Goal: Task Accomplishment & Management: Manage account settings

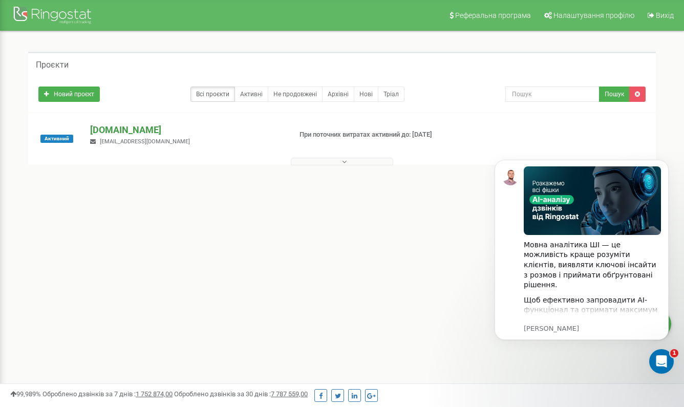
click at [162, 132] on p "[DOMAIN_NAME]" at bounding box center [186, 129] width 192 height 13
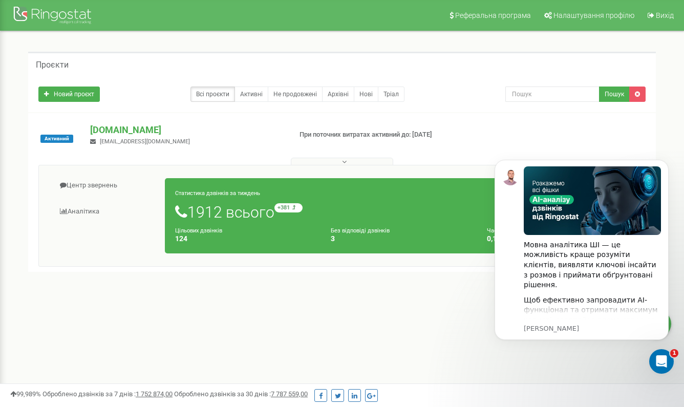
click at [77, 16] on div at bounding box center [54, 16] width 82 height 25
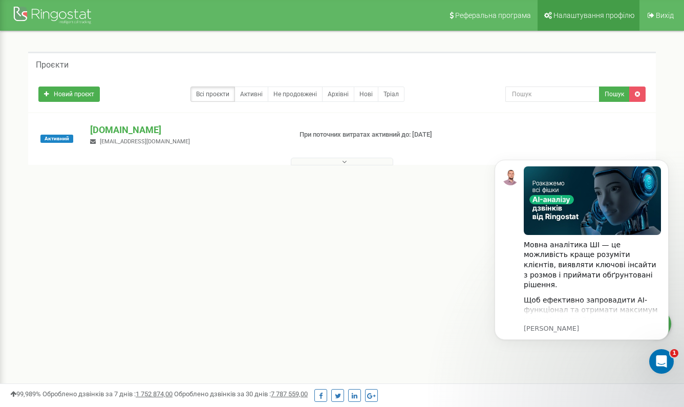
click at [581, 13] on span "Налаштування профілю" at bounding box center [594, 15] width 81 height 8
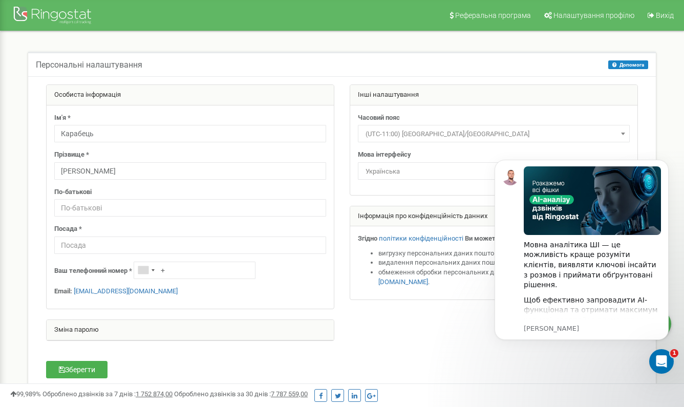
scroll to position [69, 0]
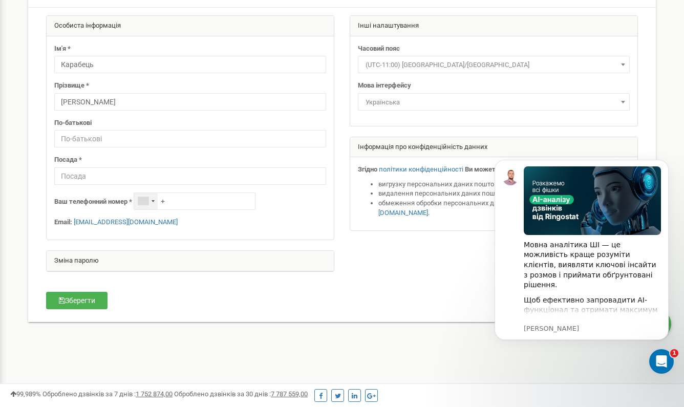
click at [154, 202] on div "Telephone country code" at bounding box center [146, 201] width 24 height 16
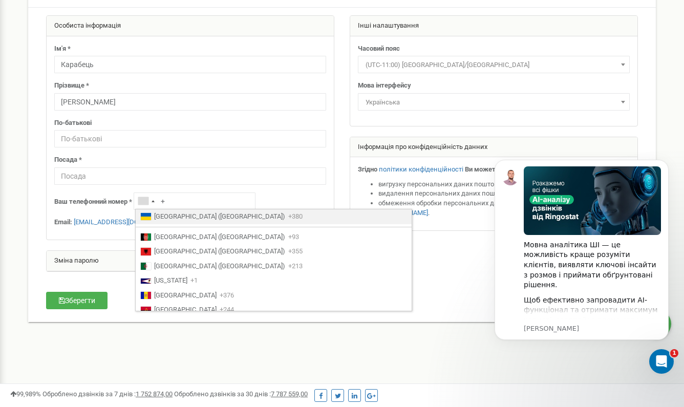
click at [159, 218] on span "Ukraine (Україна)" at bounding box center [219, 217] width 131 height 10
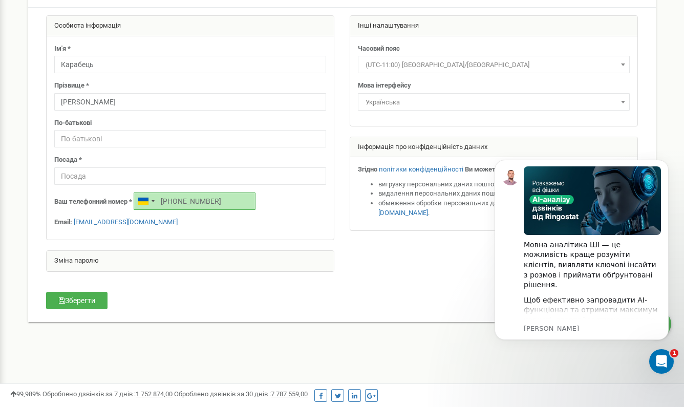
type input "+380633089465"
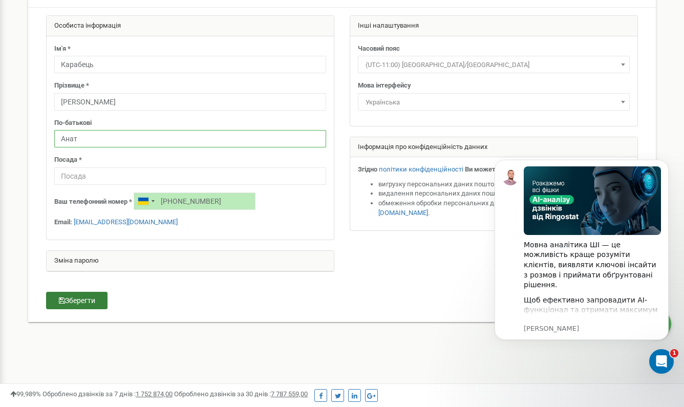
type input "Анат"
click at [86, 300] on button "Зберегти" at bounding box center [76, 300] width 61 height 17
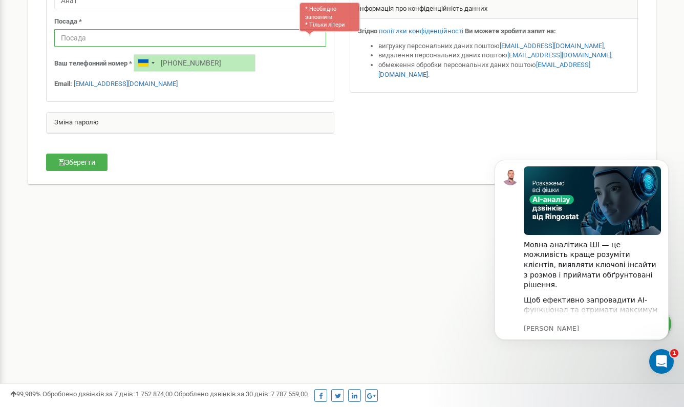
scroll to position [121, 0]
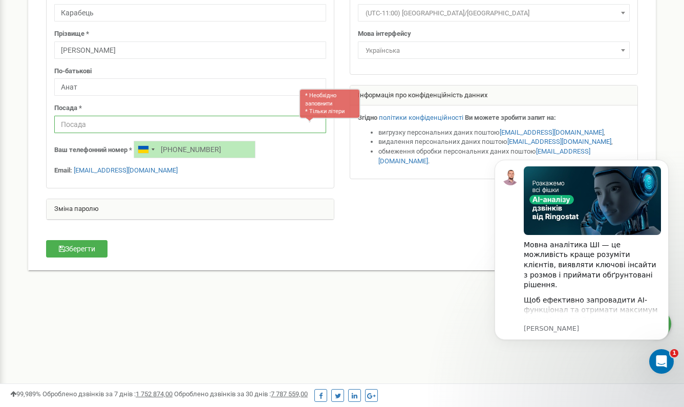
click at [92, 120] on input "text" at bounding box center [190, 124] width 272 height 17
type input "АН"
click at [89, 252] on button "Зберегти" at bounding box center [76, 248] width 61 height 17
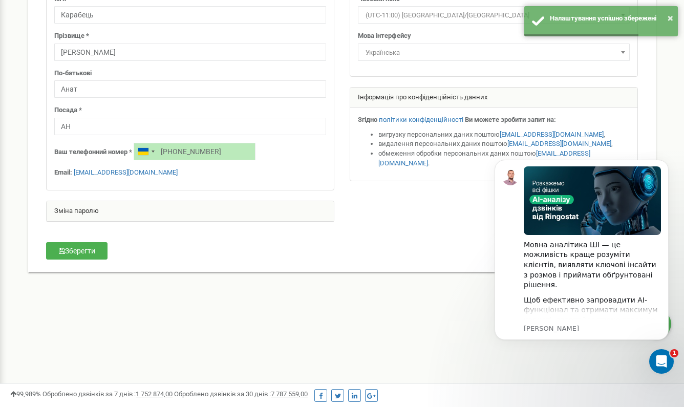
scroll to position [0, 0]
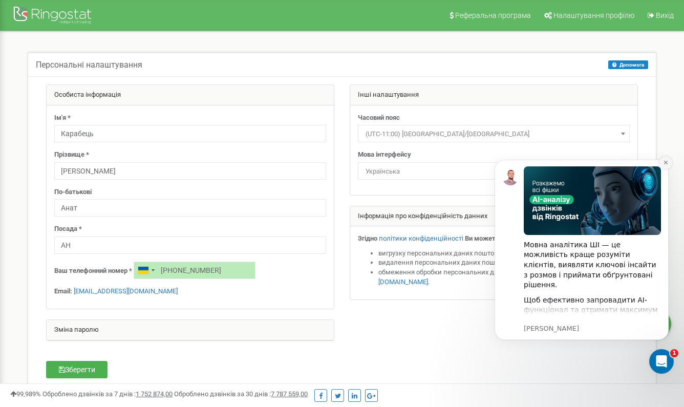
click at [666, 163] on icon "Dismiss notification" at bounding box center [666, 163] width 4 height 4
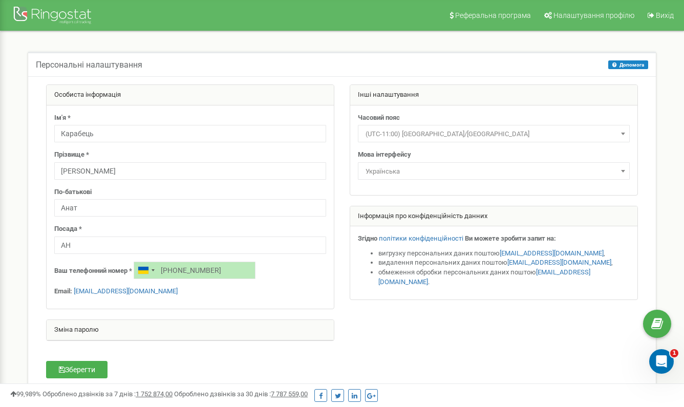
click at [420, 131] on span "(UTC-11:00) Pacific/Midway" at bounding box center [494, 134] width 265 height 14
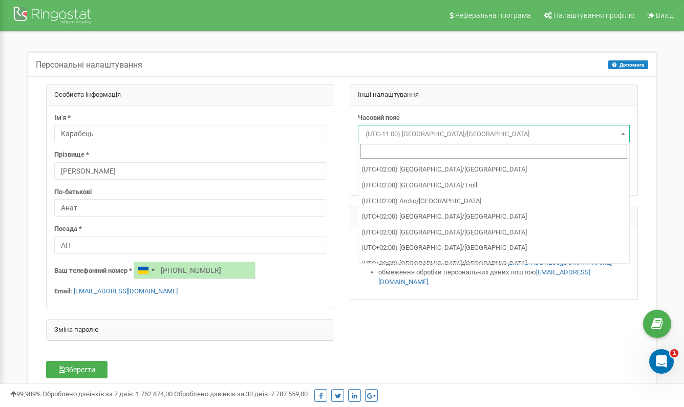
scroll to position [3467, 0]
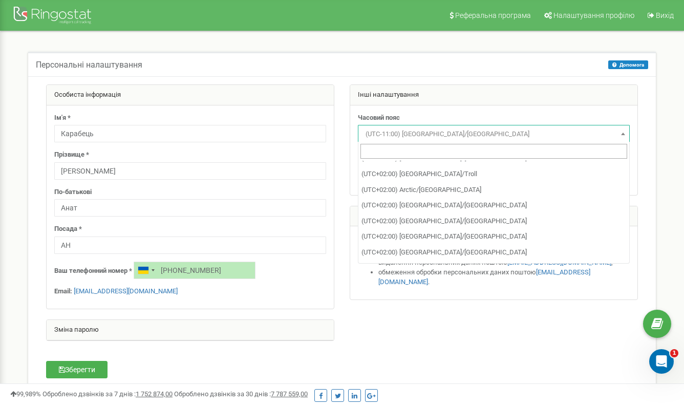
click at [498, 349] on div at bounding box center [342, 218] width 608 height 267
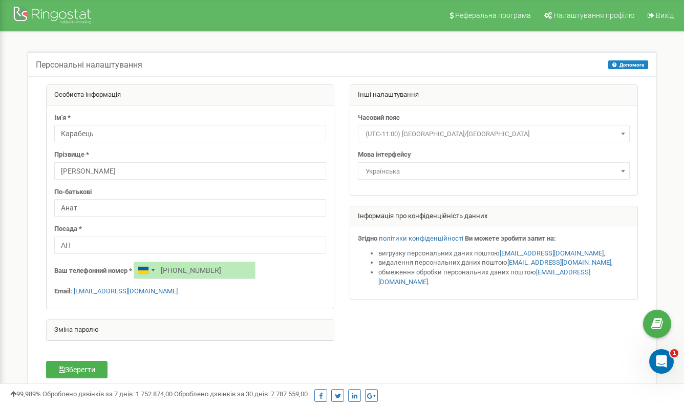
click at [65, 15] on div at bounding box center [54, 16] width 82 height 25
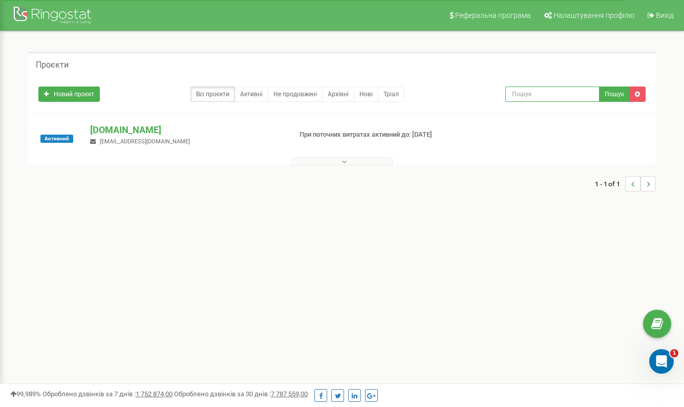
paste input "380660653959"
type input "380660653959"
click at [617, 95] on button "Пошук" at bounding box center [614, 94] width 31 height 15
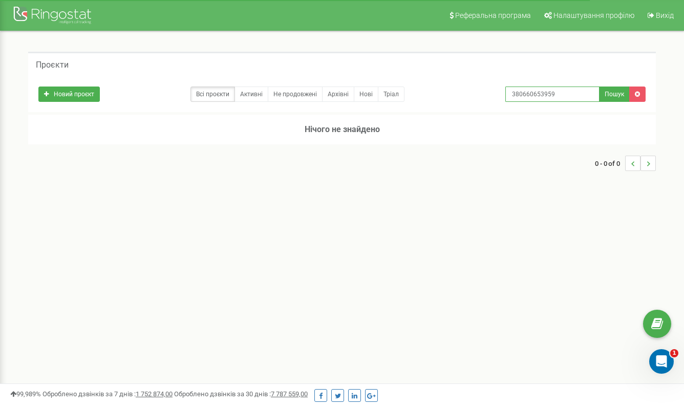
click at [512, 95] on input "380660653959" at bounding box center [553, 94] width 94 height 15
type input "+380660653959"
click at [617, 96] on button "Пошук" at bounding box center [614, 94] width 31 height 15
click at [82, 15] on div at bounding box center [54, 16] width 82 height 25
click at [247, 98] on link "Активні" at bounding box center [252, 94] width 34 height 15
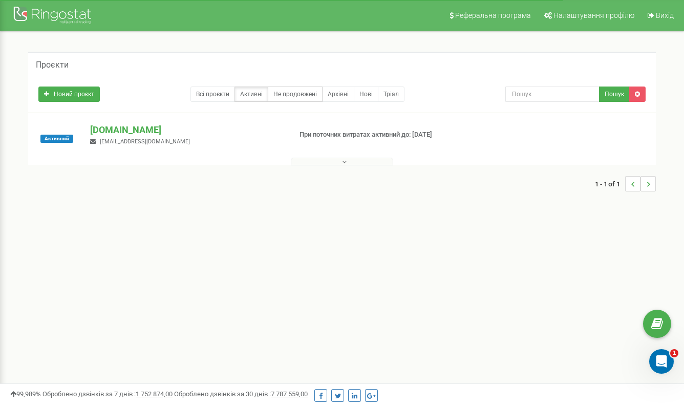
click at [285, 97] on link "Не продовжені" at bounding box center [295, 94] width 55 height 15
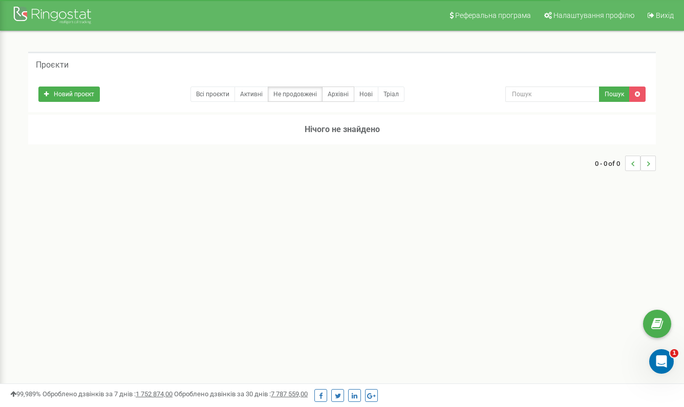
click at [347, 97] on link "Архівні" at bounding box center [338, 94] width 32 height 15
click at [365, 97] on link "Нові" at bounding box center [366, 94] width 25 height 15
click at [221, 90] on link "Всі проєкти" at bounding box center [213, 94] width 45 height 15
click at [86, 95] on link "Новий проєкт" at bounding box center [68, 94] width 61 height 15
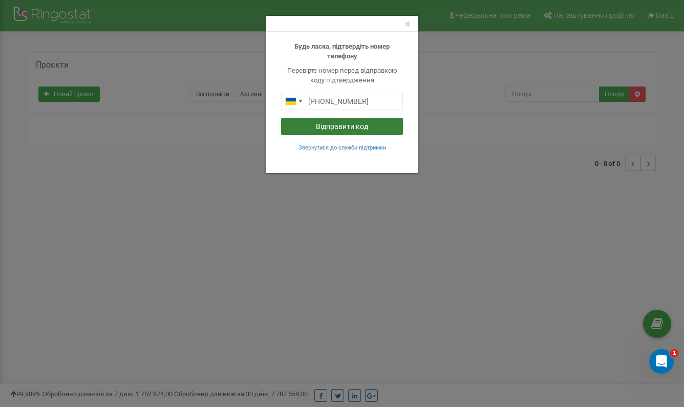
click at [350, 126] on button "Відправити код" at bounding box center [342, 126] width 122 height 17
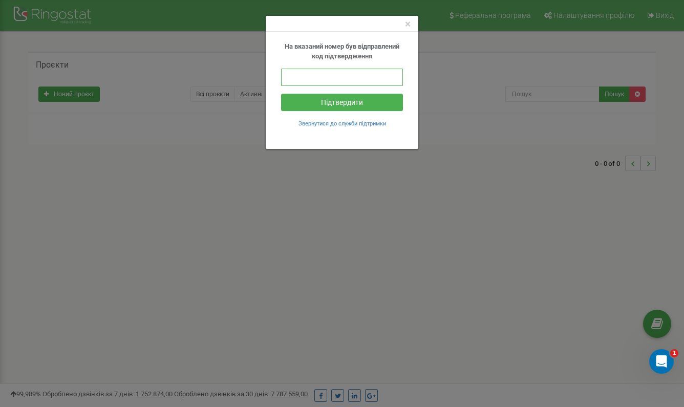
click at [354, 72] on input "text" at bounding box center [342, 77] width 122 height 17
type input "772085"
click at [360, 103] on button "Підтвердити" at bounding box center [342, 102] width 122 height 17
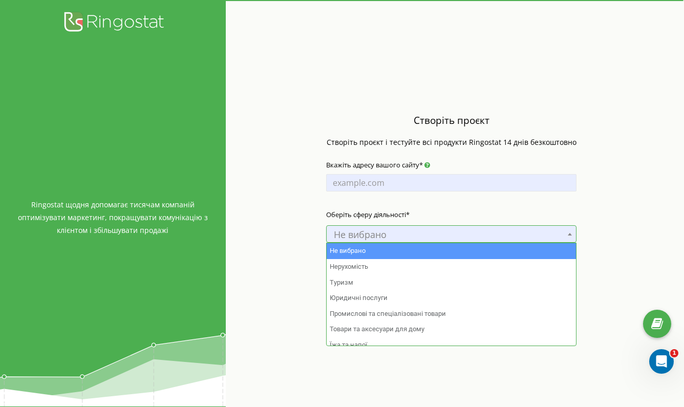
click at [379, 236] on span "Не вибрано" at bounding box center [451, 234] width 243 height 14
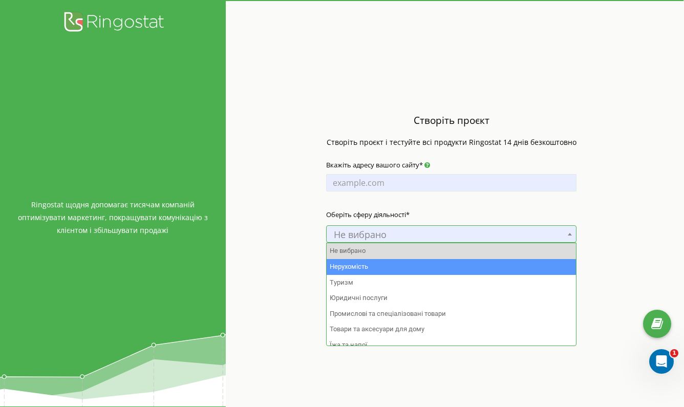
select select "1"
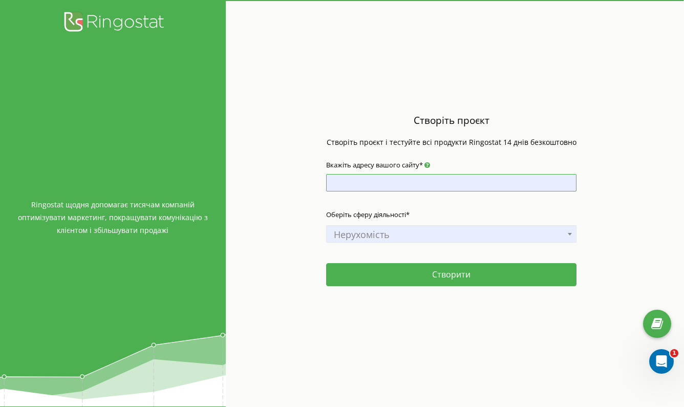
click at [389, 187] on input "Вкажіть адресу вашого сайту*" at bounding box center [451, 182] width 251 height 17
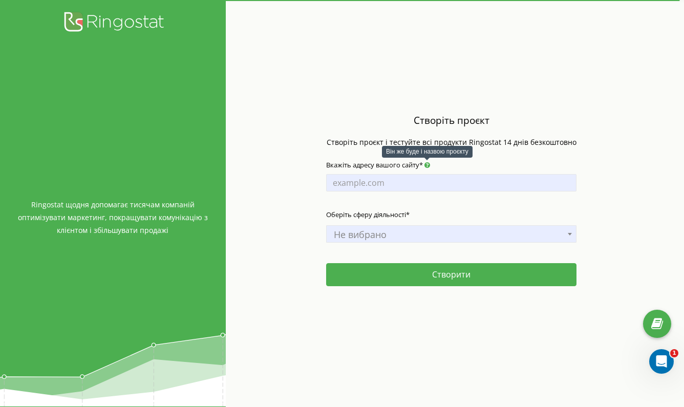
click at [428, 166] on icon at bounding box center [428, 165] width 6 height 7
click at [428, 174] on input "Вкажіть адресу вашого сайту*" at bounding box center [451, 182] width 251 height 17
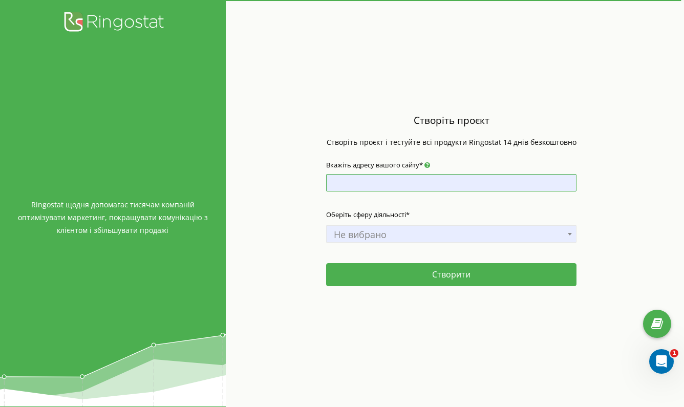
click at [361, 182] on input "Вкажіть адресу вашого сайту*" at bounding box center [451, 182] width 251 height 17
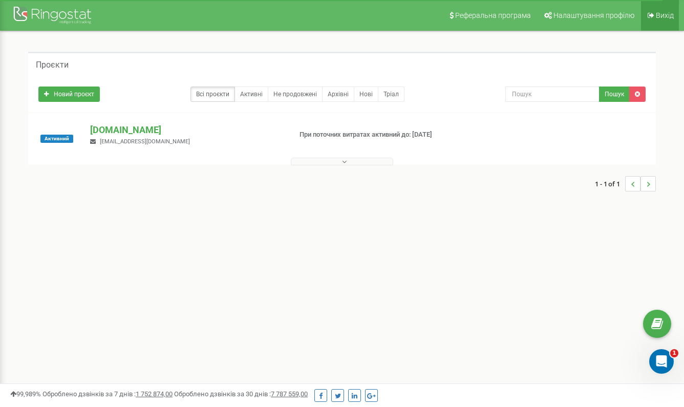
click at [667, 20] on link "Вихід" at bounding box center [660, 15] width 38 height 31
paste input "380660653959"
drag, startPoint x: 518, startPoint y: 96, endPoint x: 505, endPoint y: 96, distance: 13.8
click at [505, 96] on div "380660653959 Пошук" at bounding box center [576, 94] width 156 height 15
type input "0660653959"
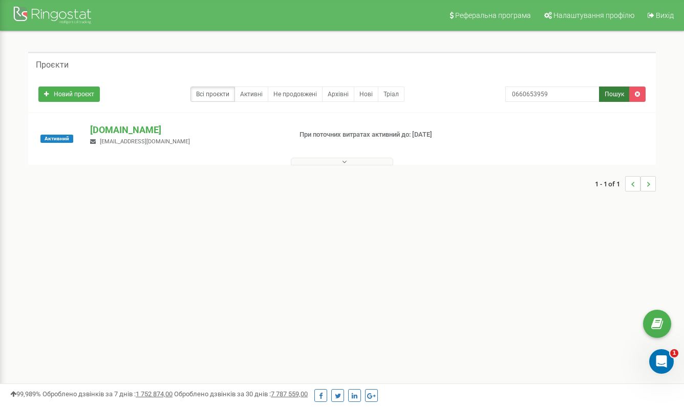
click at [615, 98] on button "Пошук" at bounding box center [614, 94] width 31 height 15
paste input "380660653959"
type input "380660653959"
click at [257, 95] on link "Активні" at bounding box center [252, 94] width 34 height 15
click at [362, 163] on button at bounding box center [342, 162] width 102 height 8
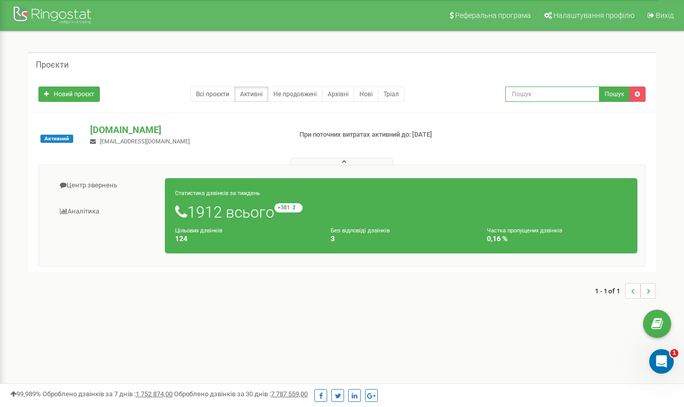
paste input "380660653959"
type input "380660653959"
click at [613, 94] on button "Пошук" at bounding box center [614, 94] width 31 height 15
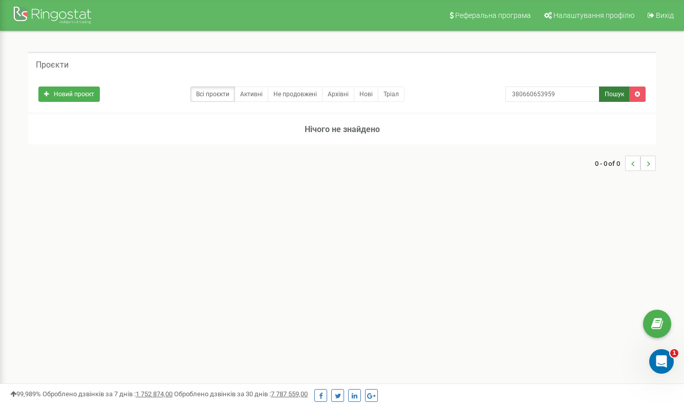
click at [606, 100] on button "Пошук" at bounding box center [614, 94] width 31 height 15
type input "3"
click at [554, 95] on input "text" at bounding box center [553, 94] width 94 height 15
paste input "380939354583"
type input "380939354583"
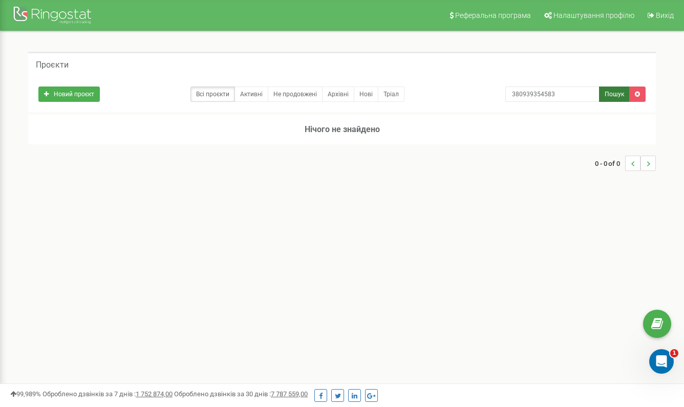
click at [610, 95] on button "Пошук" at bounding box center [614, 94] width 31 height 15
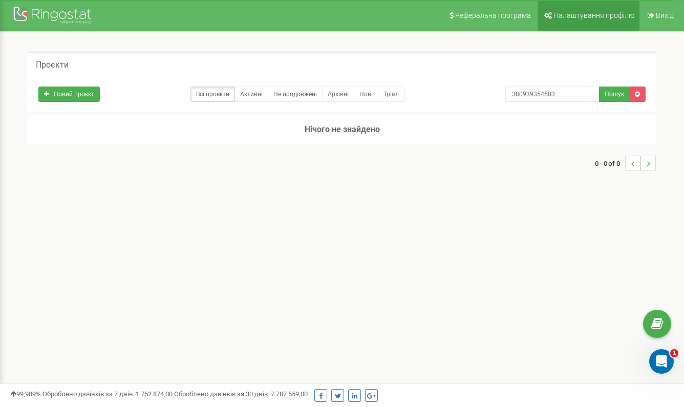
click at [605, 11] on link "Налаштування профілю" at bounding box center [589, 15] width 102 height 31
click at [211, 93] on link "Всі проєкти" at bounding box center [213, 94] width 45 height 15
click at [362, 98] on link "Нові" at bounding box center [366, 94] width 25 height 15
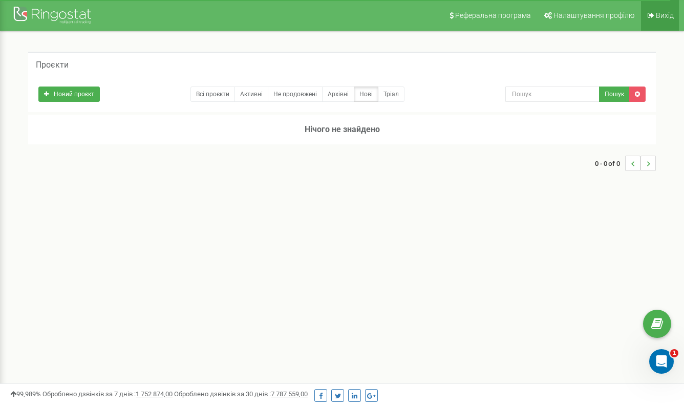
click at [660, 13] on span "Вихід" at bounding box center [665, 15] width 18 height 8
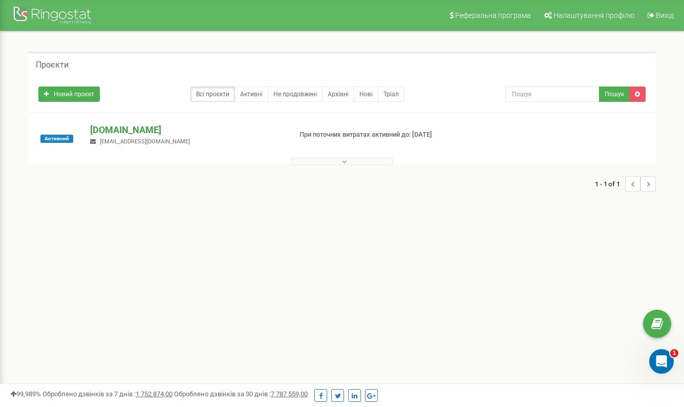
click at [137, 131] on p "[DOMAIN_NAME]" at bounding box center [186, 129] width 192 height 13
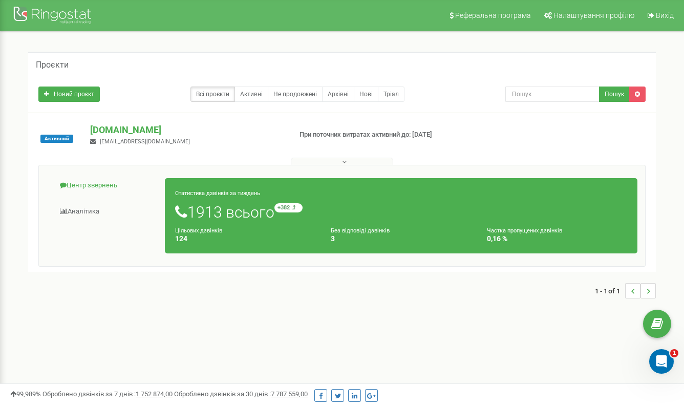
click at [105, 188] on link "Центр звернень" at bounding box center [106, 185] width 119 height 25
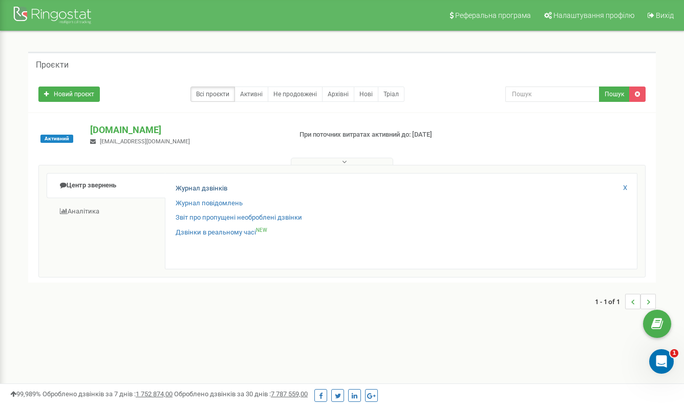
click at [183, 192] on link "Журнал дзвінків" at bounding box center [202, 189] width 52 height 10
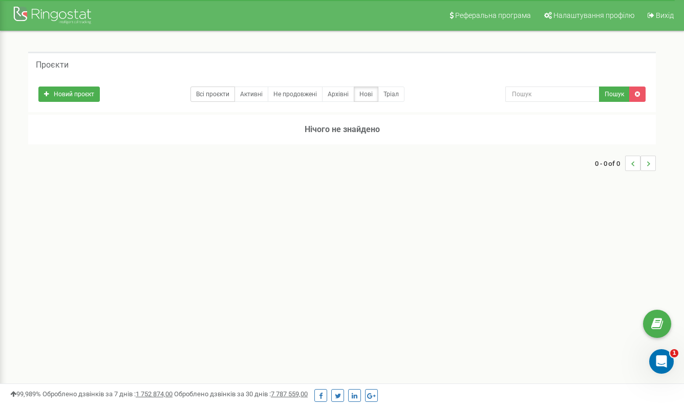
click at [207, 98] on link "Всі проєкти" at bounding box center [213, 94] width 45 height 15
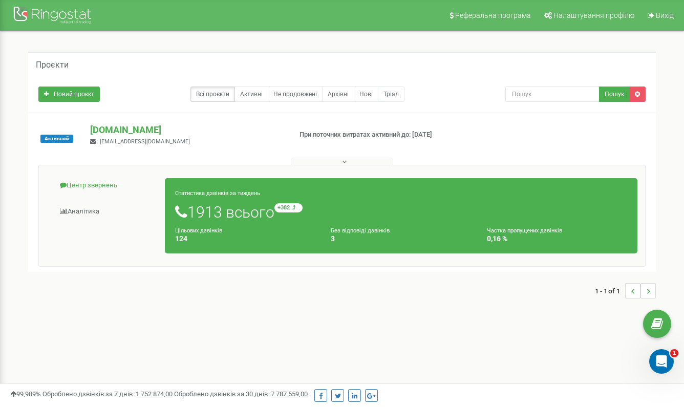
click at [103, 186] on link "Центр звернень" at bounding box center [106, 185] width 119 height 25
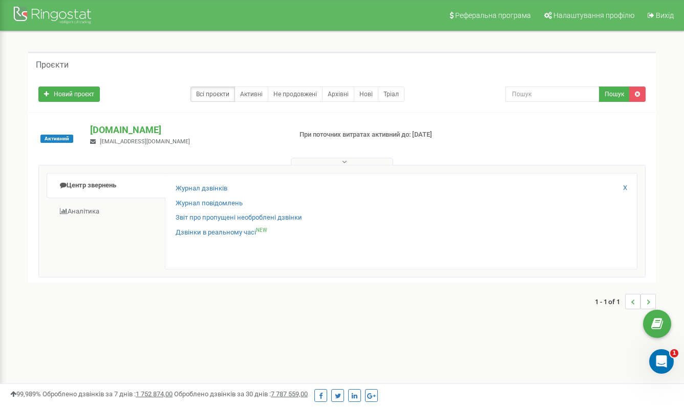
click at [198, 183] on div "Журнал дзвінків Журнал повідомлень Звіт про пропущені необроблені дзвінки Дзвін…" at bounding box center [401, 221] width 473 height 96
click at [199, 193] on link "Журнал дзвінків" at bounding box center [202, 189] width 52 height 10
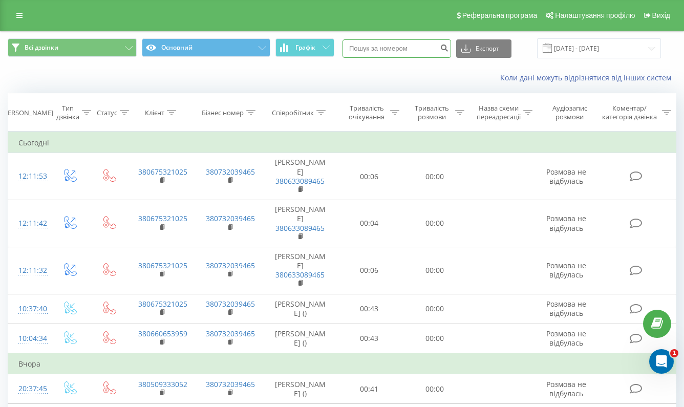
click at [428, 58] on input at bounding box center [397, 48] width 109 height 18
paste input "380939354583"
type input "380939354583"
click at [449, 50] on icon "submit" at bounding box center [444, 47] width 9 height 6
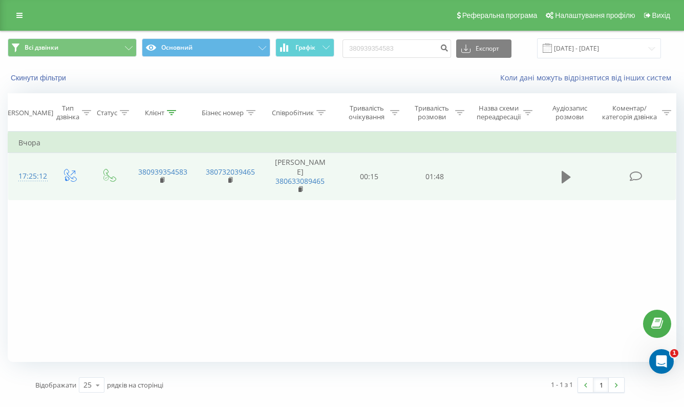
click at [564, 175] on icon at bounding box center [566, 177] width 9 height 12
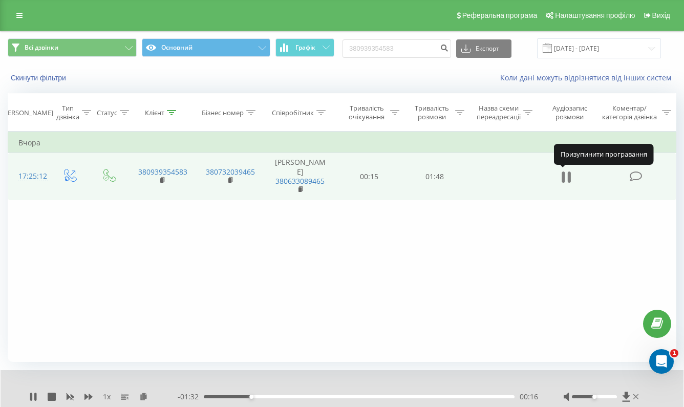
click at [567, 173] on icon at bounding box center [566, 177] width 9 height 14
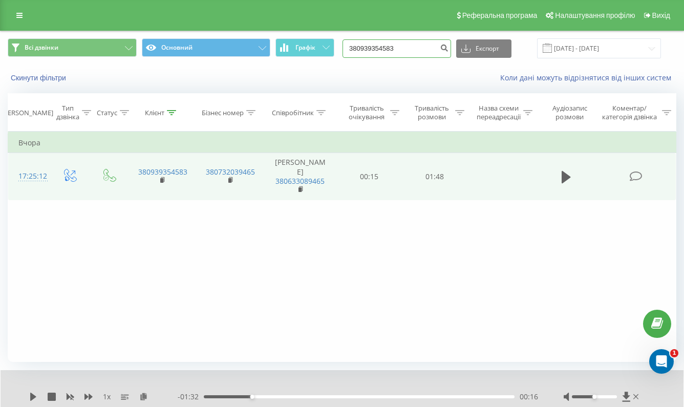
drag, startPoint x: 433, startPoint y: 47, endPoint x: 363, endPoint y: 52, distance: 70.3
click at [363, 52] on div "Всі дзвінки Основний Графік 380939354583 Експорт .csv .xls .xlsx 21.05.2025 - 2…" at bounding box center [342, 48] width 669 height 20
paste input "660653959"
type input "380660653959"
click at [449, 44] on icon "submit" at bounding box center [444, 47] width 9 height 6
